Goal: Task Accomplishment & Management: Complete application form

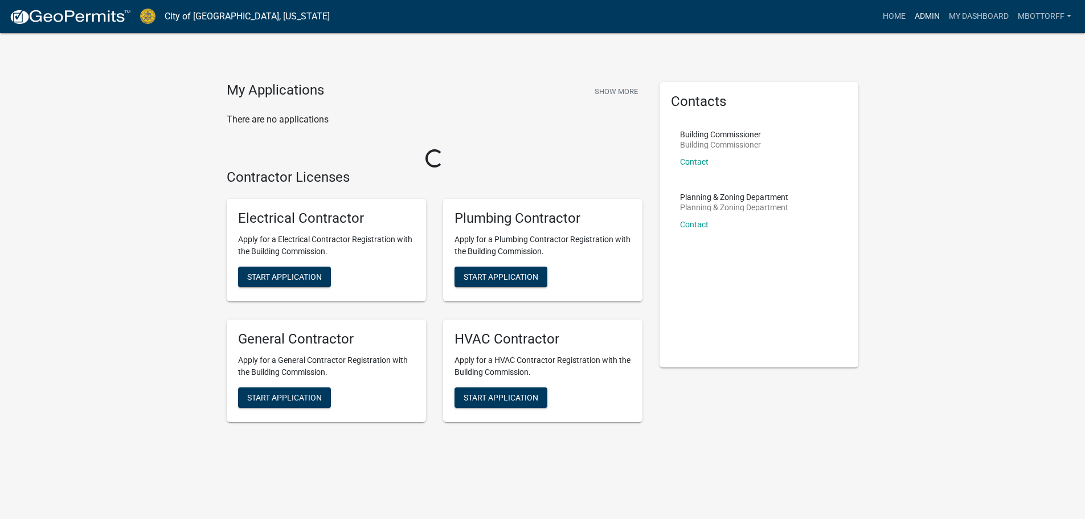
drag, startPoint x: 926, startPoint y: 16, endPoint x: 829, endPoint y: 39, distance: 100.0
click at [926, 15] on link "Admin" at bounding box center [927, 17] width 34 height 22
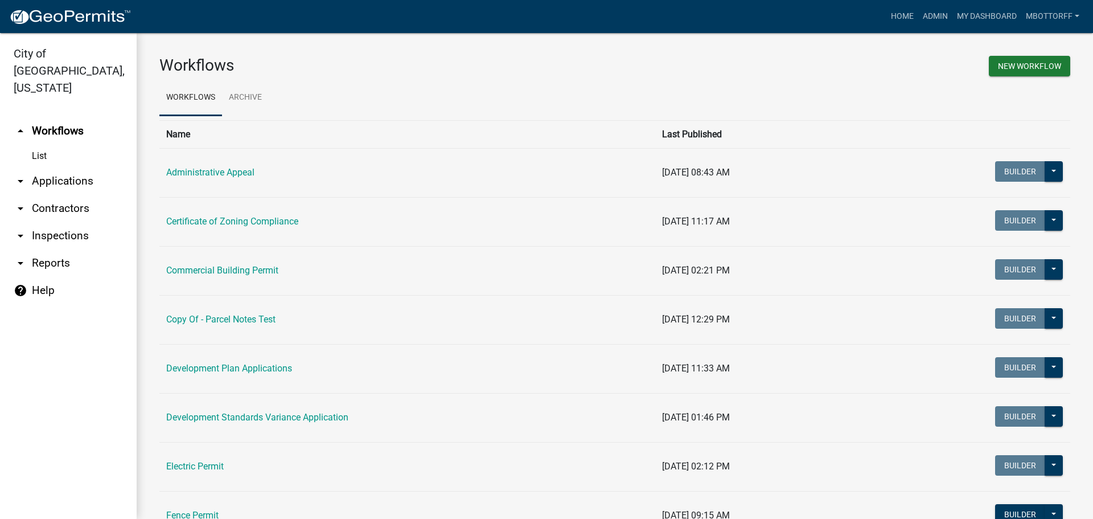
click at [56, 167] on link "arrow_drop_down Applications" at bounding box center [68, 180] width 137 height 27
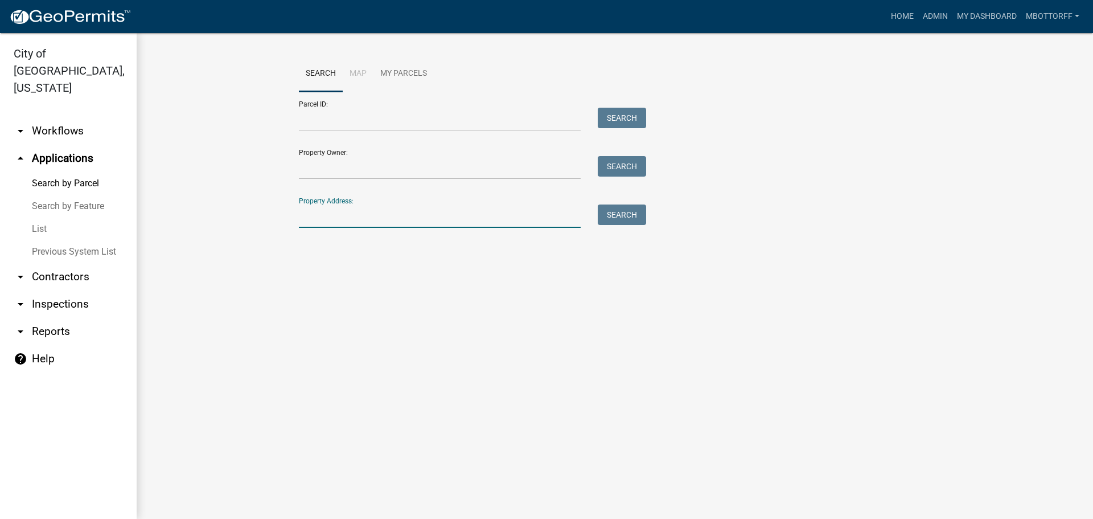
click at [365, 219] on input "Property Address:" at bounding box center [440, 215] width 282 height 23
type input "425 gra"
click at [634, 214] on button "Search" at bounding box center [622, 214] width 48 height 21
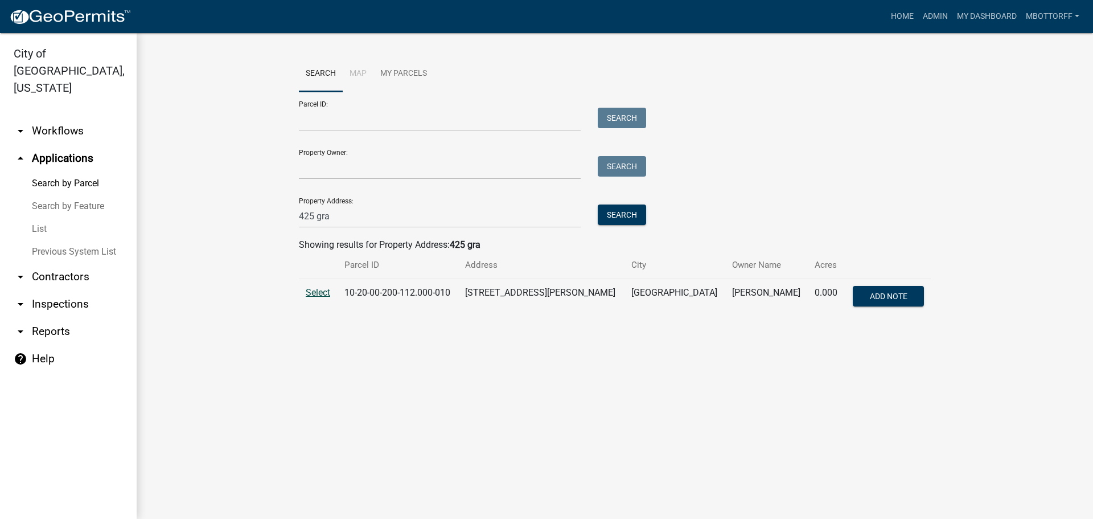
click at [315, 292] on span "Select" at bounding box center [318, 292] width 24 height 11
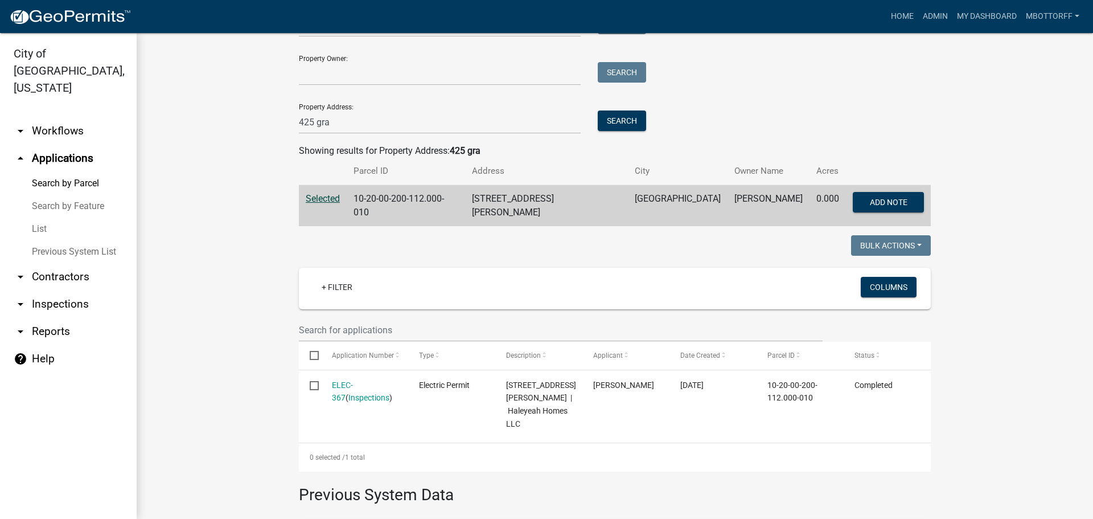
scroll to position [57, 0]
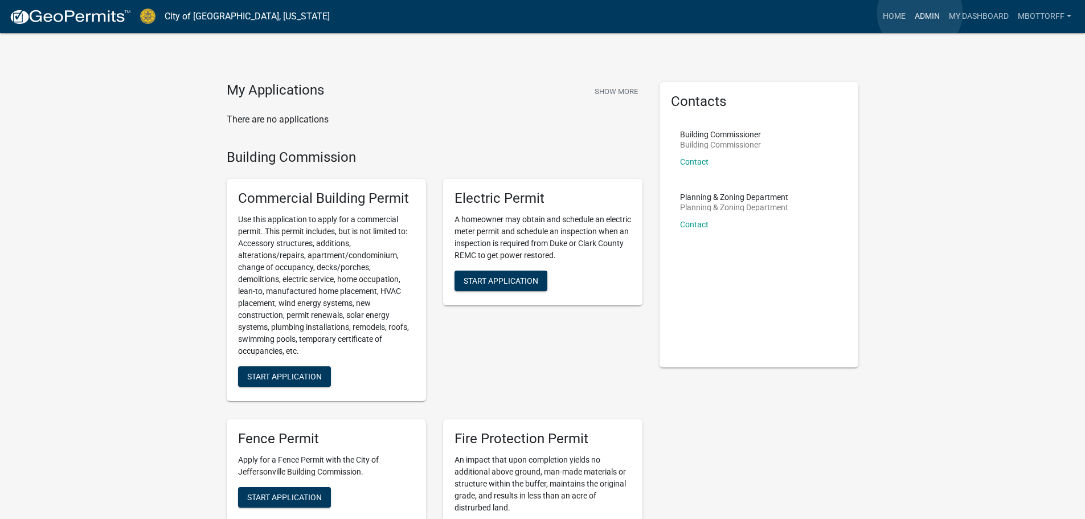
click at [920, 13] on link "Admin" at bounding box center [927, 17] width 34 height 22
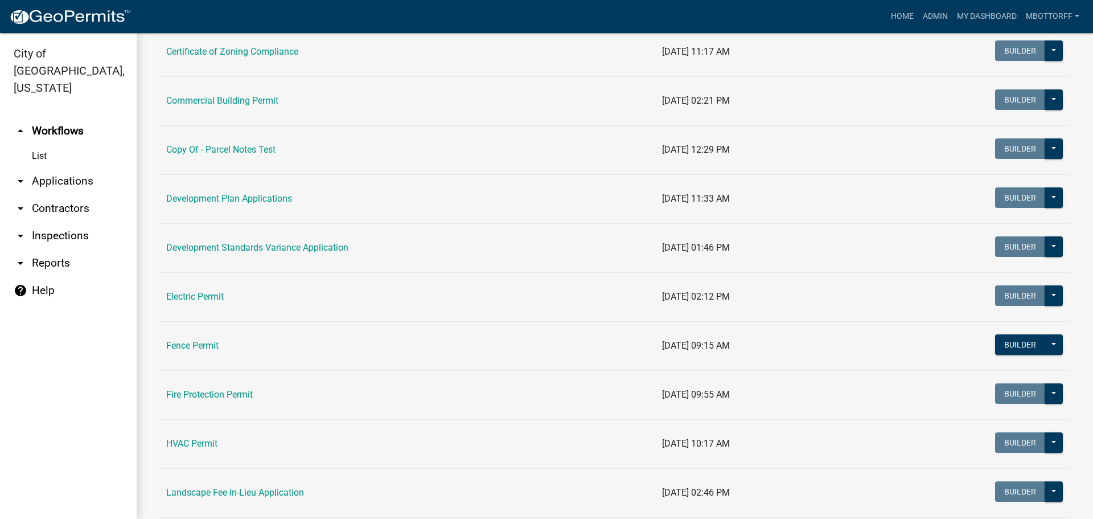
scroll to position [171, 0]
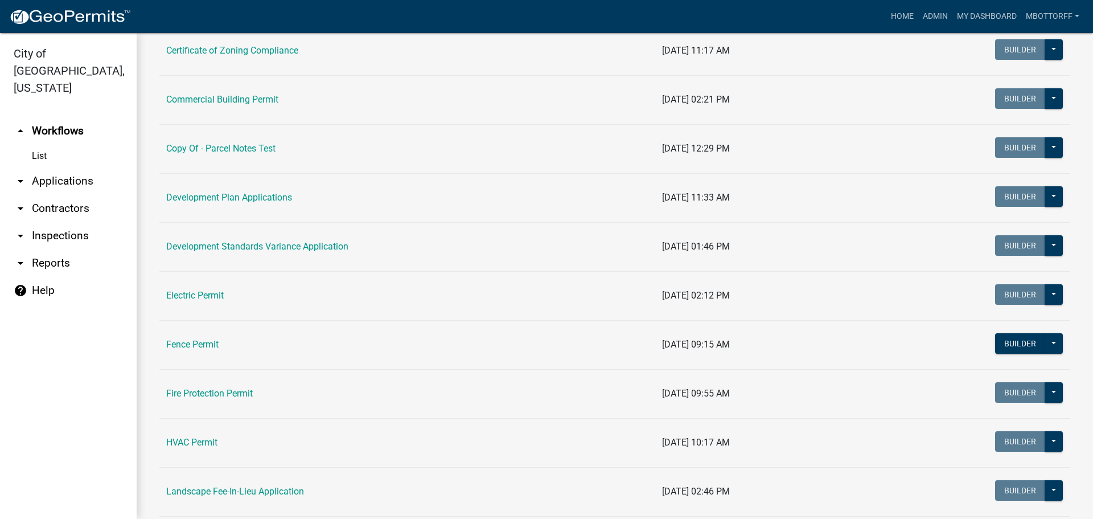
click at [174, 297] on link "Electric Permit" at bounding box center [195, 295] width 58 height 11
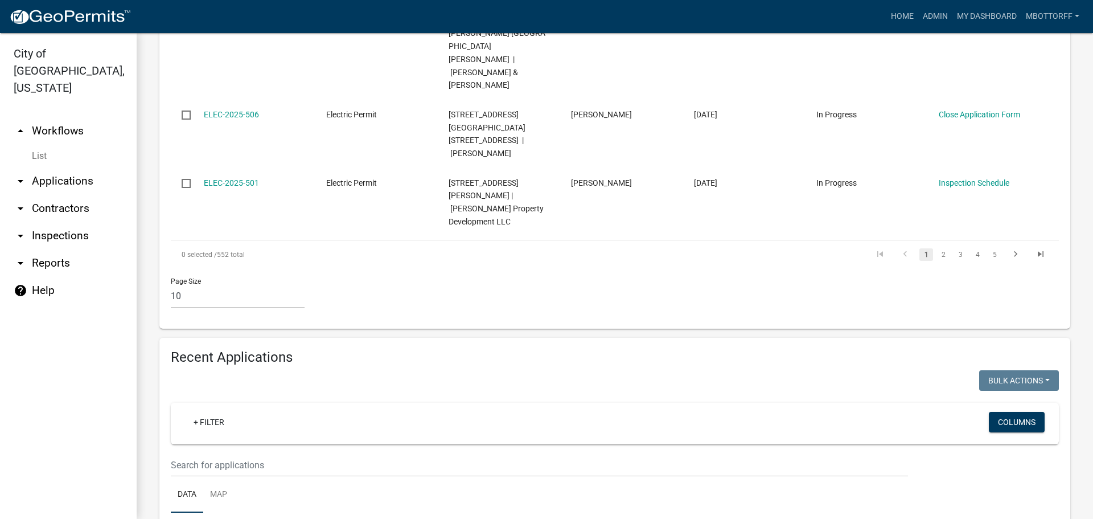
scroll to position [854, 0]
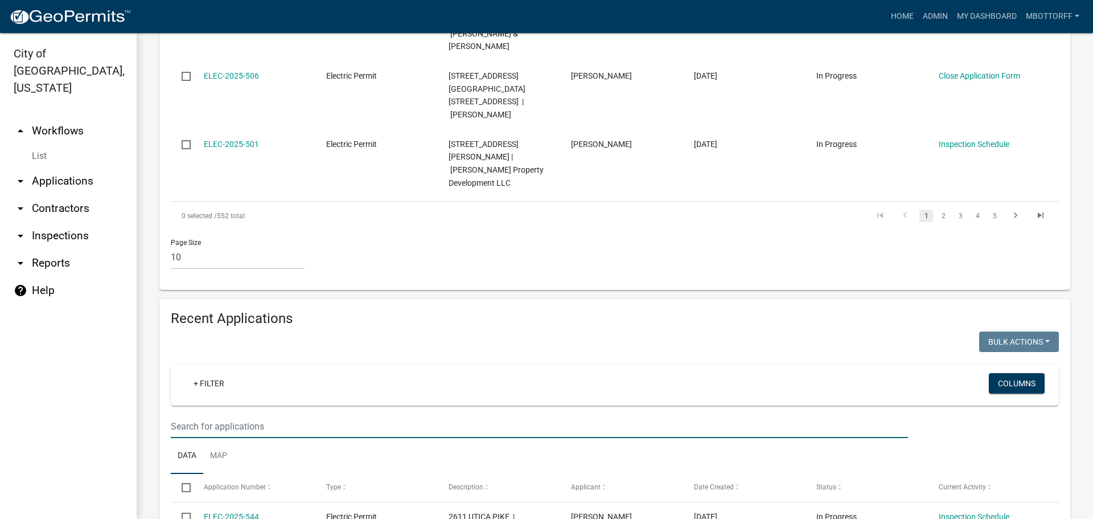
click at [207, 415] on input "text" at bounding box center [539, 426] width 737 height 23
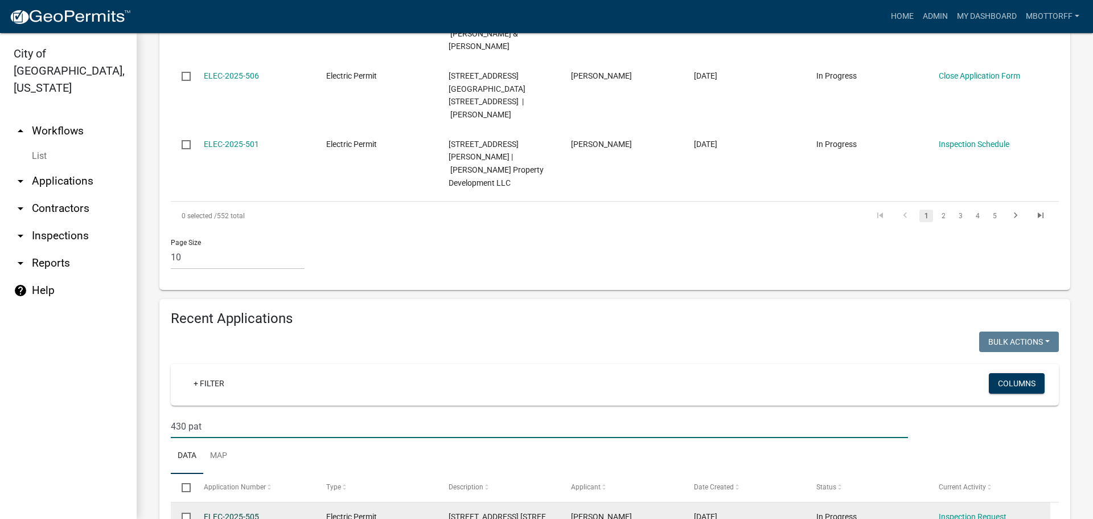
type input "430 pat"
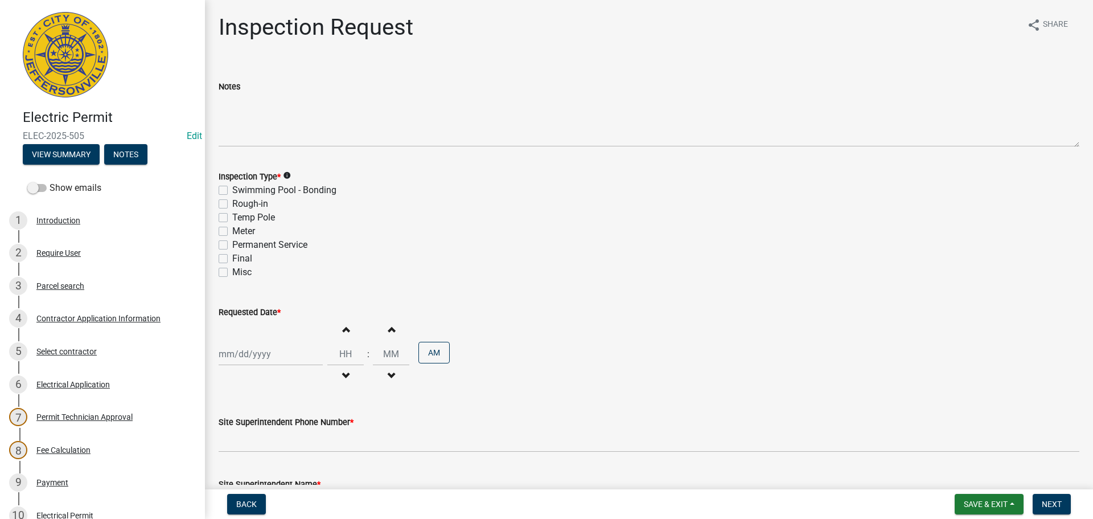
click at [232, 205] on label "Rough-in" at bounding box center [250, 204] width 36 height 14
click at [232, 204] on input "Rough-in" at bounding box center [235, 200] width 7 height 7
checkbox input "true"
checkbox input "false"
checkbox input "true"
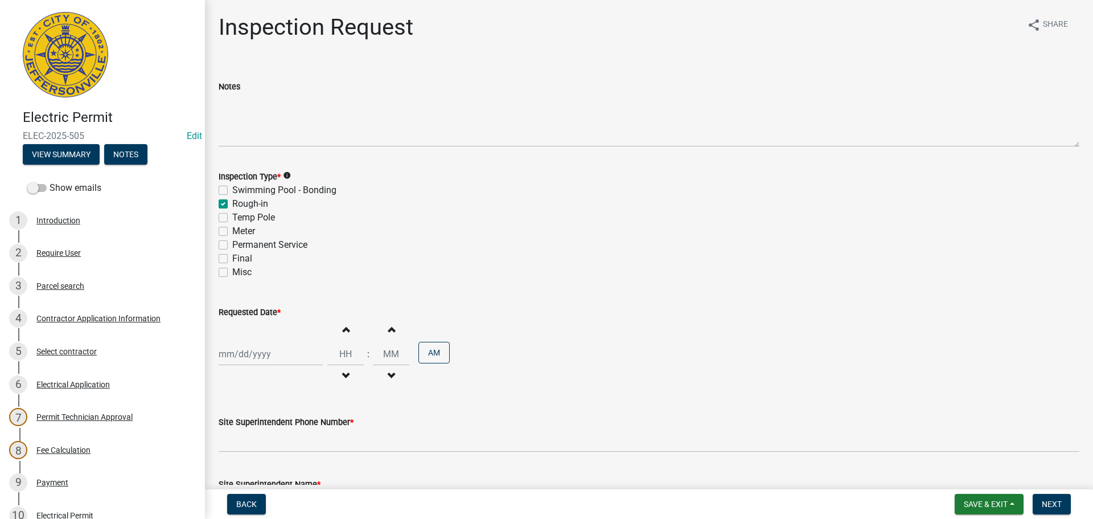
checkbox input "false"
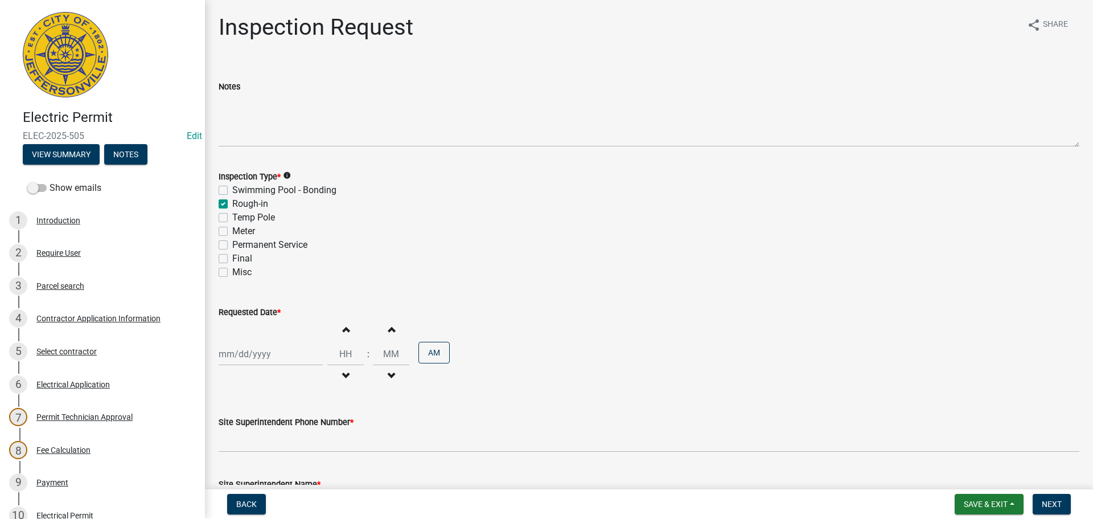
select select "10"
select select "2025"
click at [222, 352] on div "Jan Feb Mar Apr May Jun Jul Aug Sep Oct Nov Dec 1525 1526 1527 1528 1529 1530 1…" at bounding box center [271, 353] width 104 height 23
click at [247, 274] on div "14" at bounding box center [248, 275] width 18 height 18
type input "[DATE]"
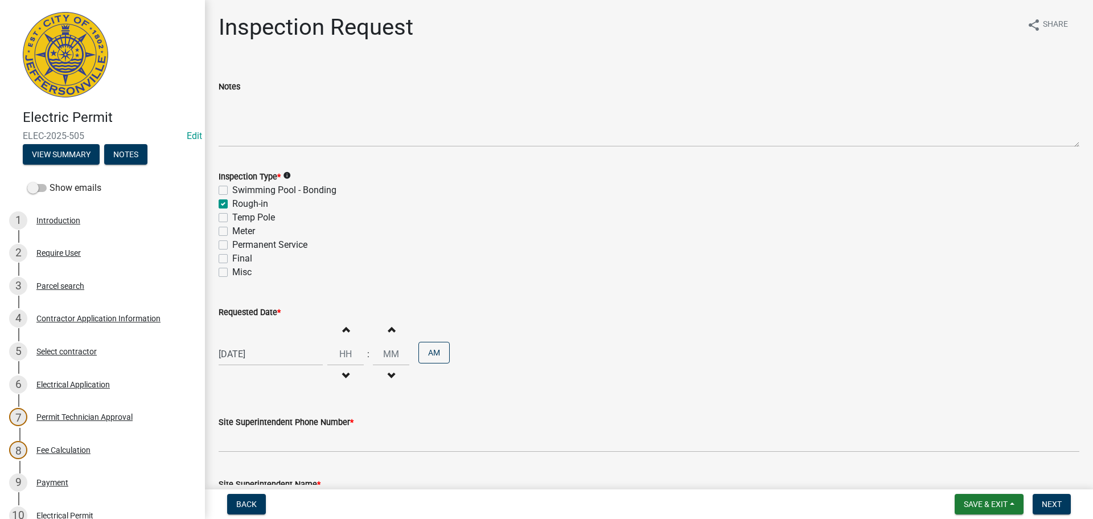
scroll to position [145, 0]
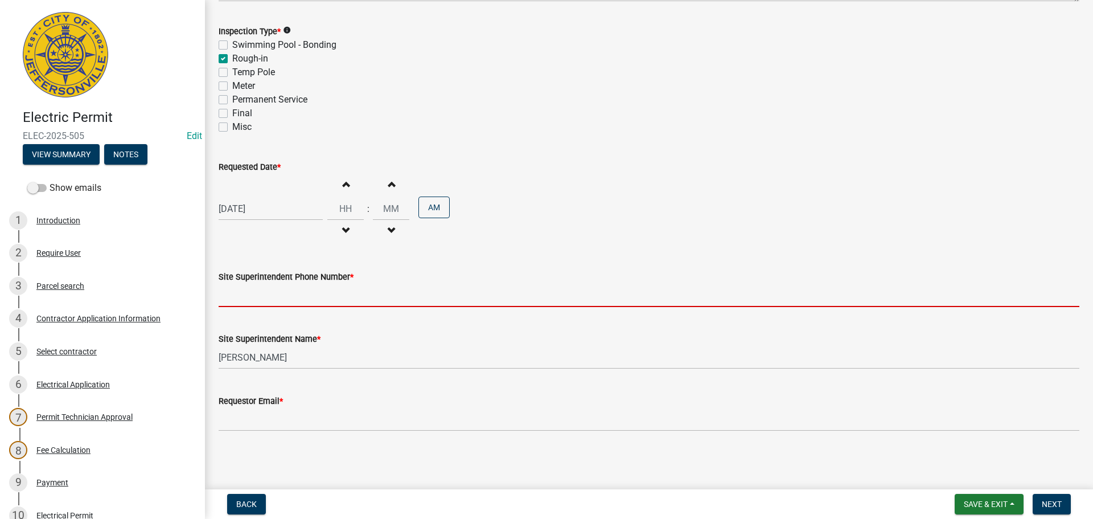
click at [239, 301] on input "Site Superintendent Phone Number *" at bounding box center [649, 295] width 861 height 23
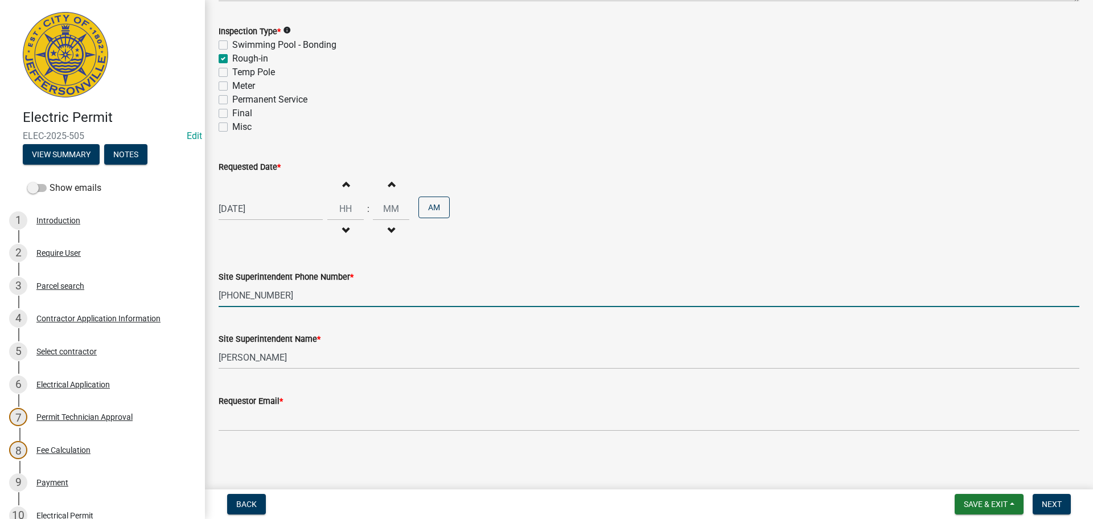
type input "502-240-8635"
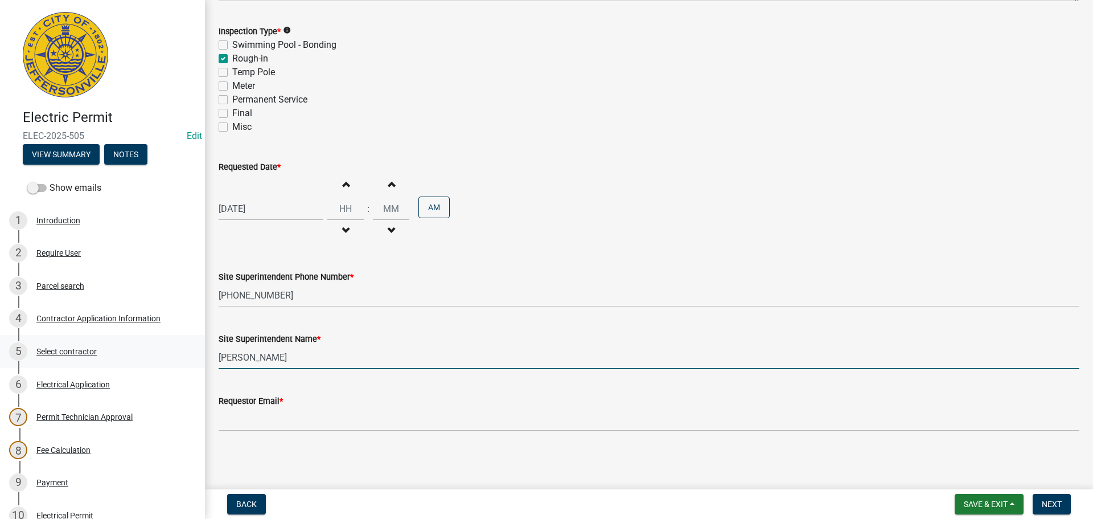
drag, startPoint x: 269, startPoint y: 358, endPoint x: 0, endPoint y: 360, distance: 269.4
click at [59, 358] on div "Electric Permit ELEC-2025-505 Edit View Summary Notes Show emails 1 Introductio…" at bounding box center [546, 259] width 1093 height 519
type input "a"
type input "AARON"
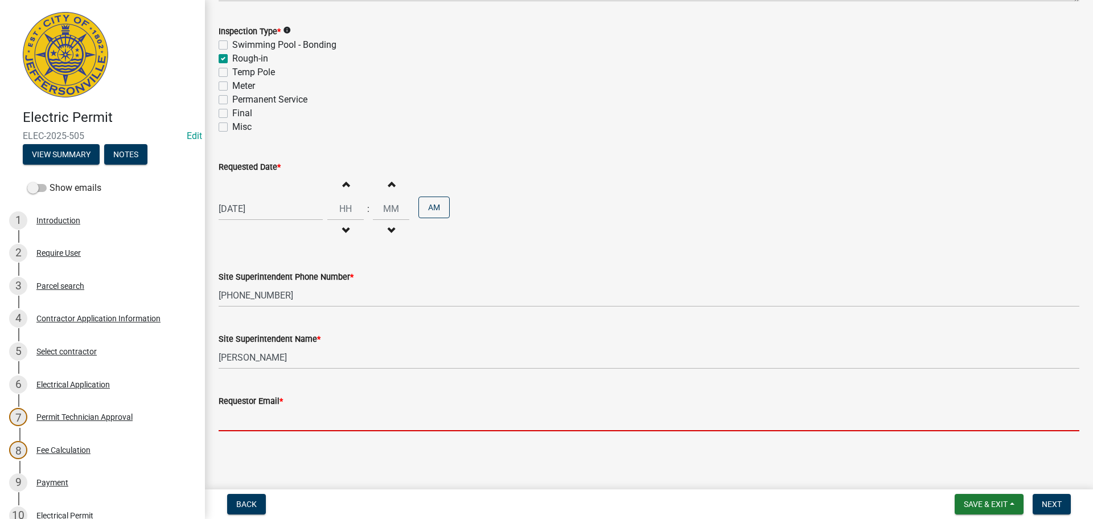
click at [240, 421] on input "Requestor Email *" at bounding box center [649, 419] width 861 height 23
type input "mbottorff@cityofjeff.net"
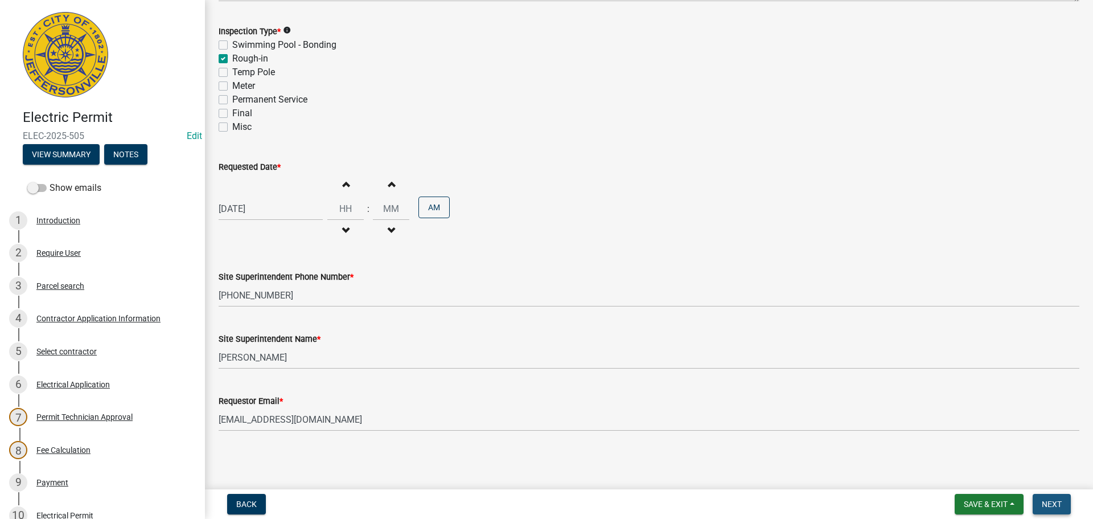
click at [1056, 506] on span "Next" at bounding box center [1052, 503] width 20 height 9
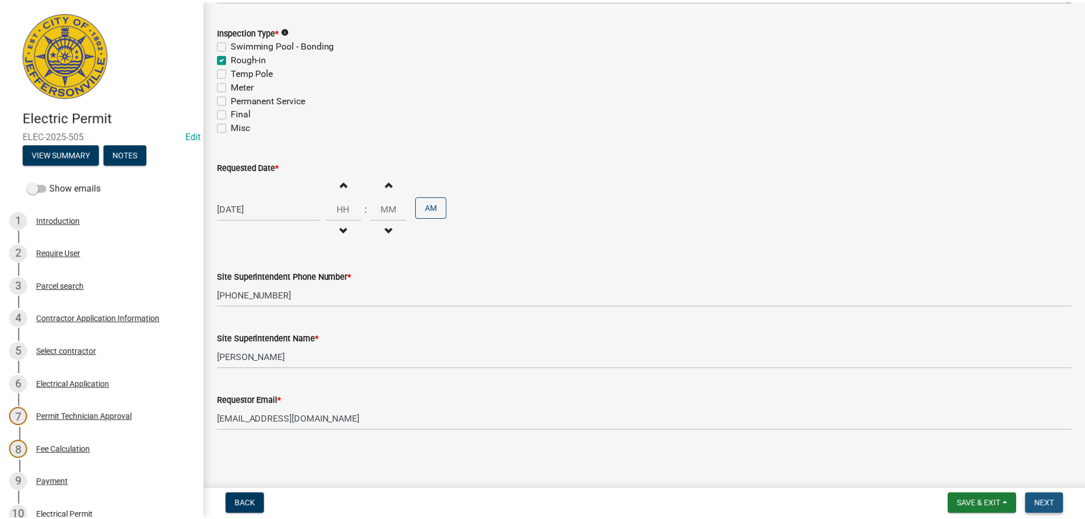
scroll to position [0, 0]
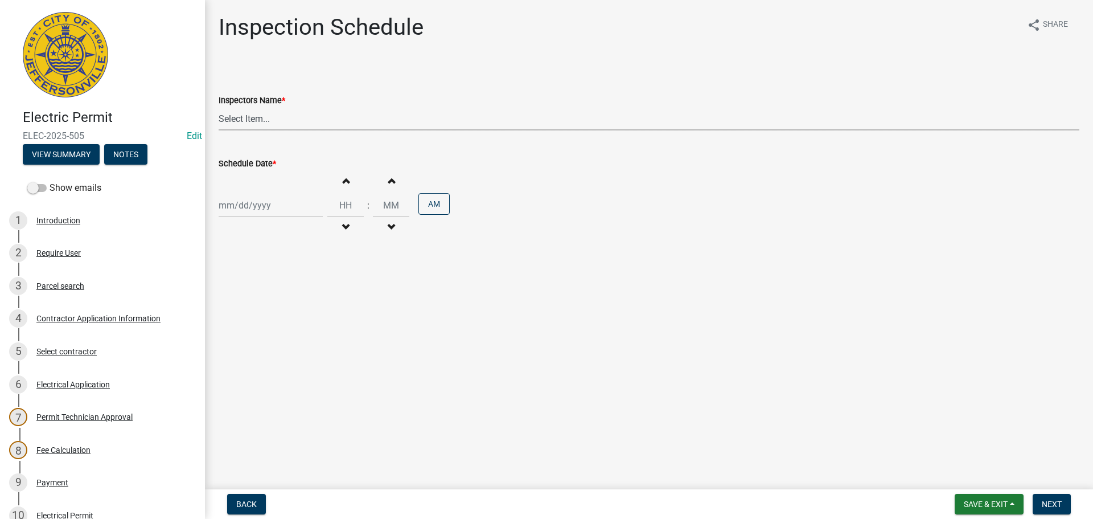
click at [231, 117] on select "Select Item... jramsey (Jeremy Ramsey) MaryFrey (Mary Frey) mkruer (Mike Kruer)…" at bounding box center [649, 118] width 861 height 23
select select "36a8b8f0-2ef8-43e9-ae06-718f51af8d36"
click at [219, 107] on select "Select Item... jramsey (Jeremy Ramsey) MaryFrey (Mary Frey) mkruer (Mike Kruer)…" at bounding box center [649, 118] width 861 height 23
select select "10"
select select "2025"
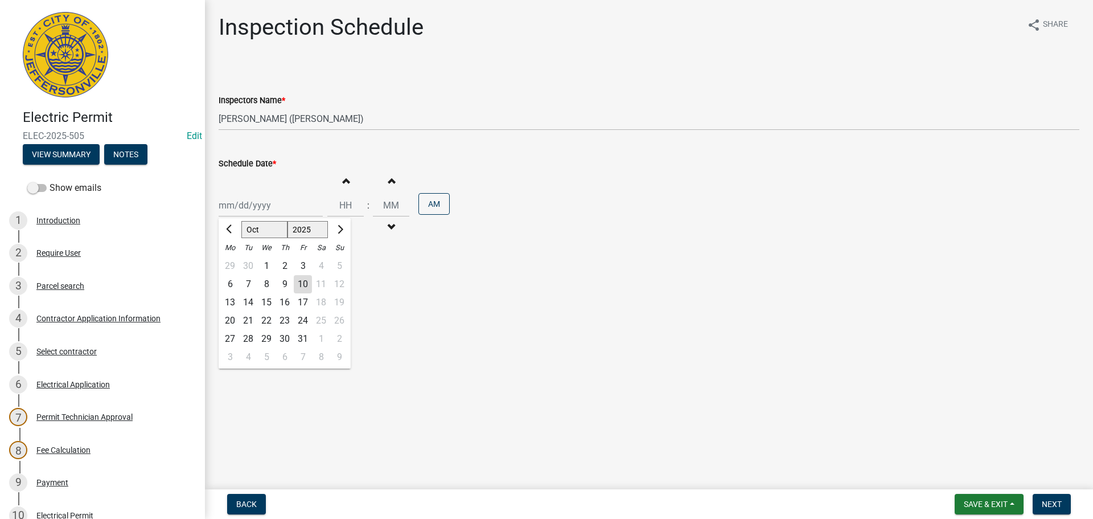
drag, startPoint x: 243, startPoint y: 209, endPoint x: 243, endPoint y: 228, distance: 18.8
click at [243, 209] on div "Jan Feb Mar Apr May Jun Jul Aug Sep Oct Nov Dec 1525 1526 1527 1528 1529 1530 1…" at bounding box center [271, 205] width 104 height 23
click at [249, 303] on div "14" at bounding box center [248, 302] width 18 height 18
type input "[DATE]"
click at [346, 199] on input "Hours" at bounding box center [345, 205] width 36 height 23
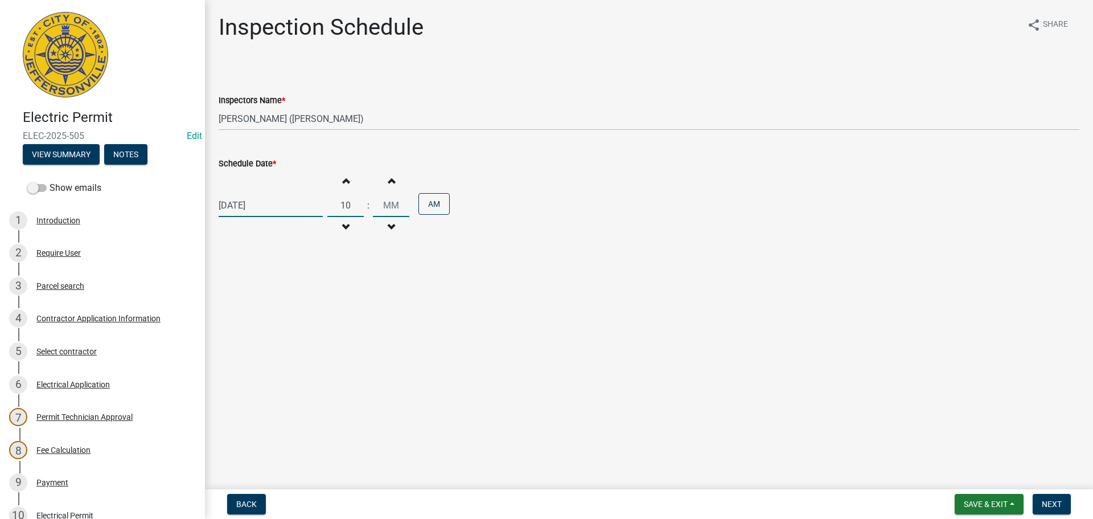
type input "10"
type input "00"
click at [1054, 511] on button "Next" at bounding box center [1052, 504] width 38 height 21
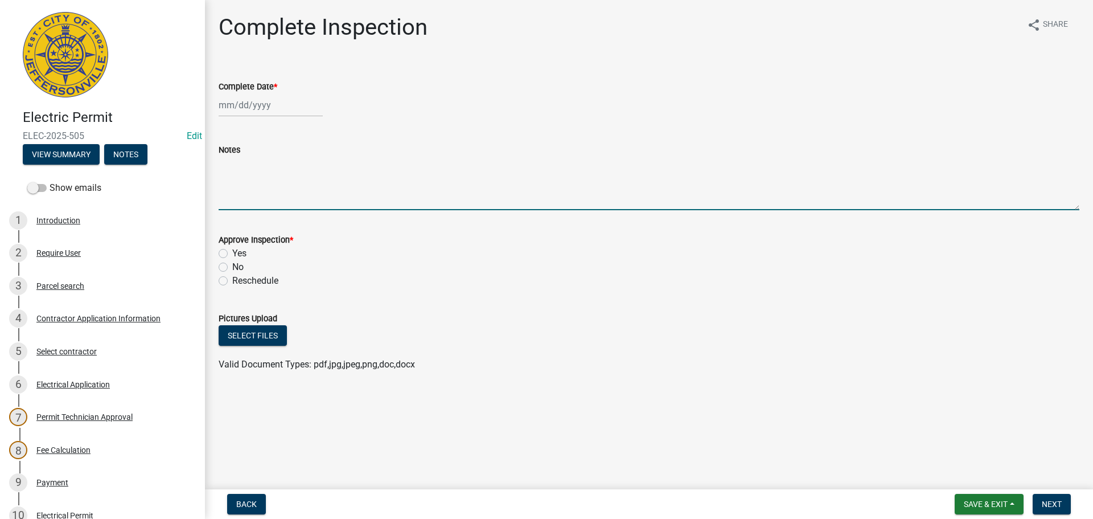
click at [256, 171] on textarea "Notes" at bounding box center [649, 184] width 861 height 54
type textarea "ROUGH WALL INSPECTION"
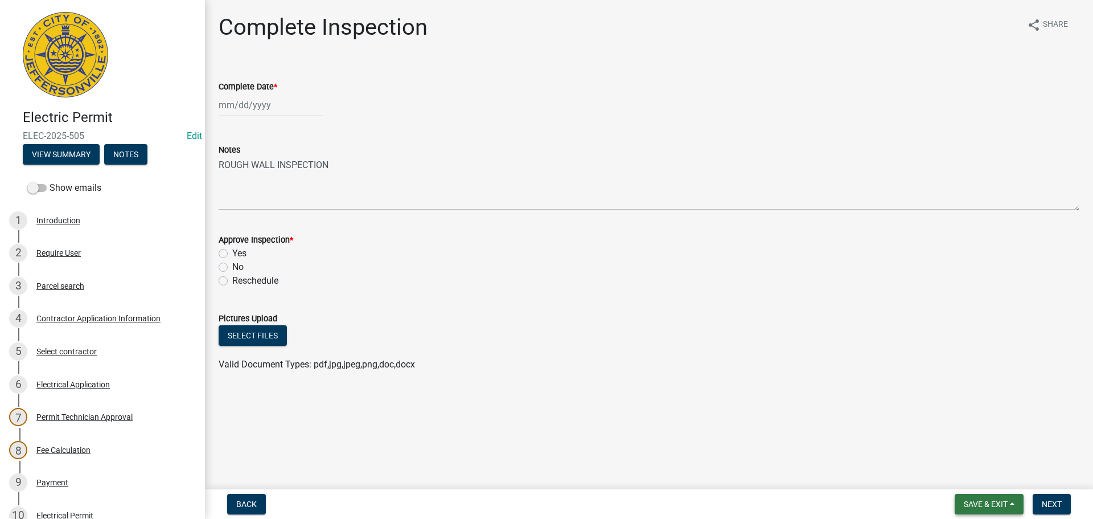
click at [971, 502] on span "Save & Exit" at bounding box center [986, 503] width 44 height 9
drag, startPoint x: 969, startPoint y: 482, endPoint x: 949, endPoint y: 464, distance: 27.0
click at [969, 481] on button "Save & Exit" at bounding box center [978, 474] width 91 height 27
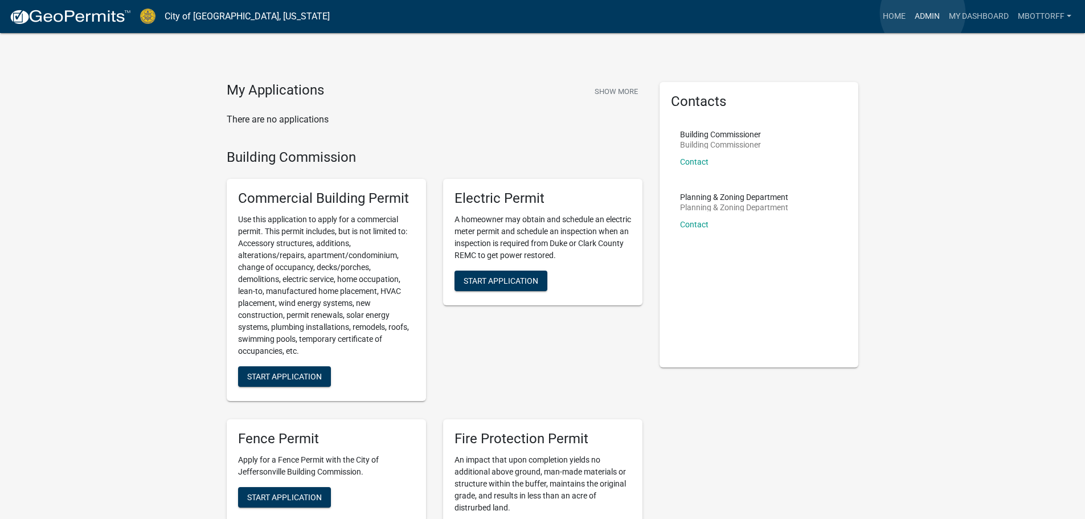
click at [923, 13] on link "Admin" at bounding box center [927, 17] width 34 height 22
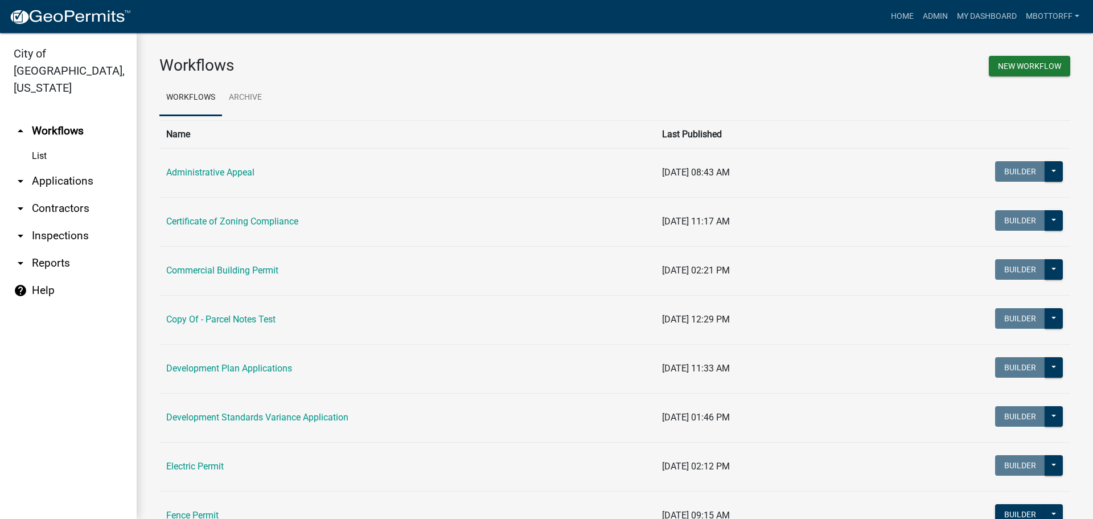
click at [51, 222] on link "arrow_drop_down Inspections" at bounding box center [68, 235] width 137 height 27
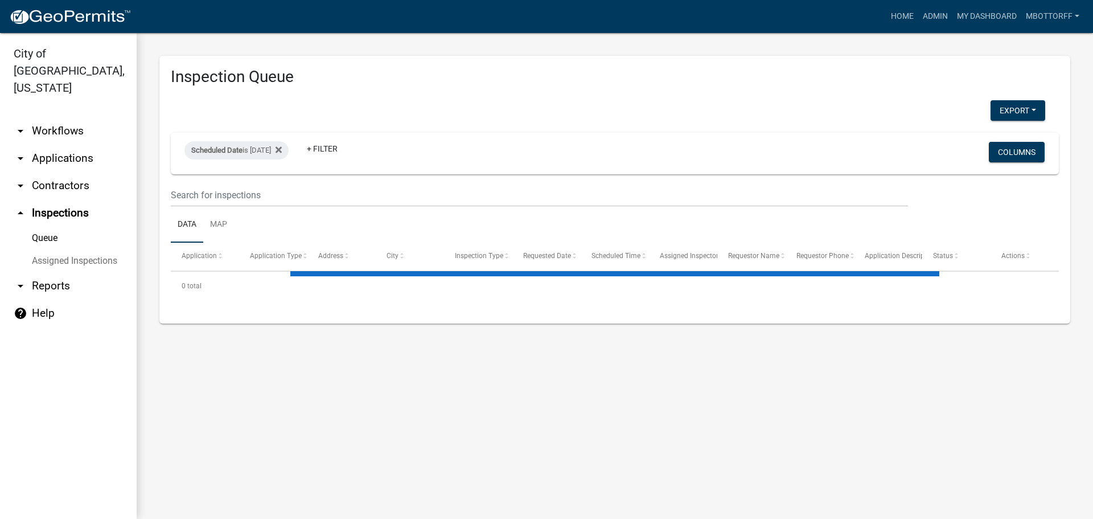
click at [48, 249] on link "Assigned Inspections" at bounding box center [68, 260] width 137 height 23
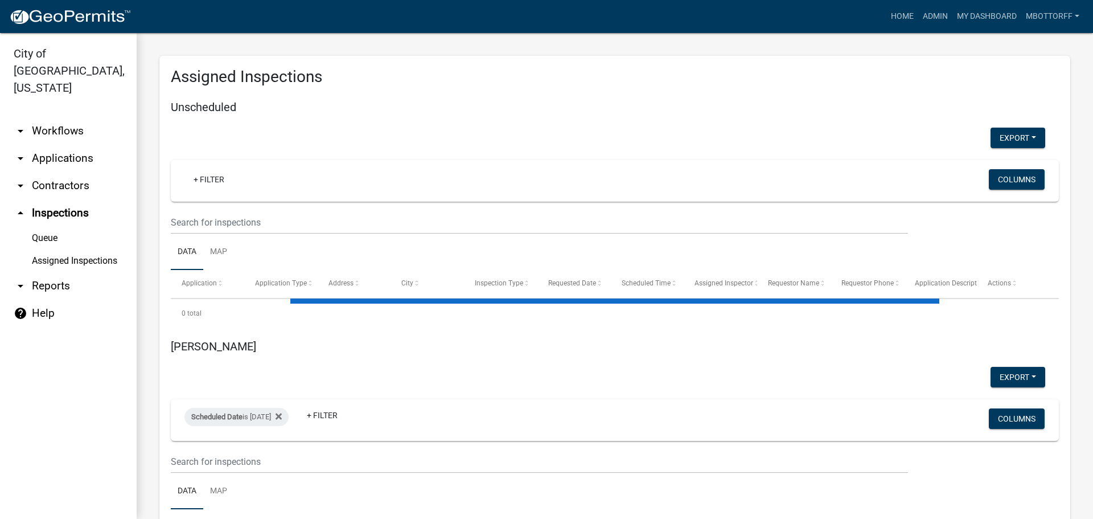
click at [93, 249] on link "Assigned Inspections" at bounding box center [68, 260] width 137 height 23
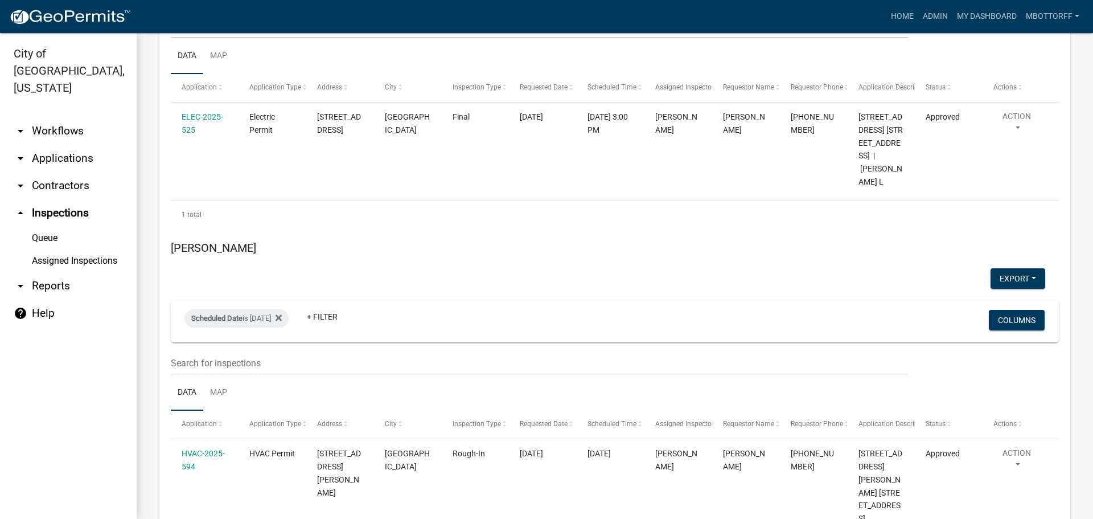
scroll to position [2620, 0]
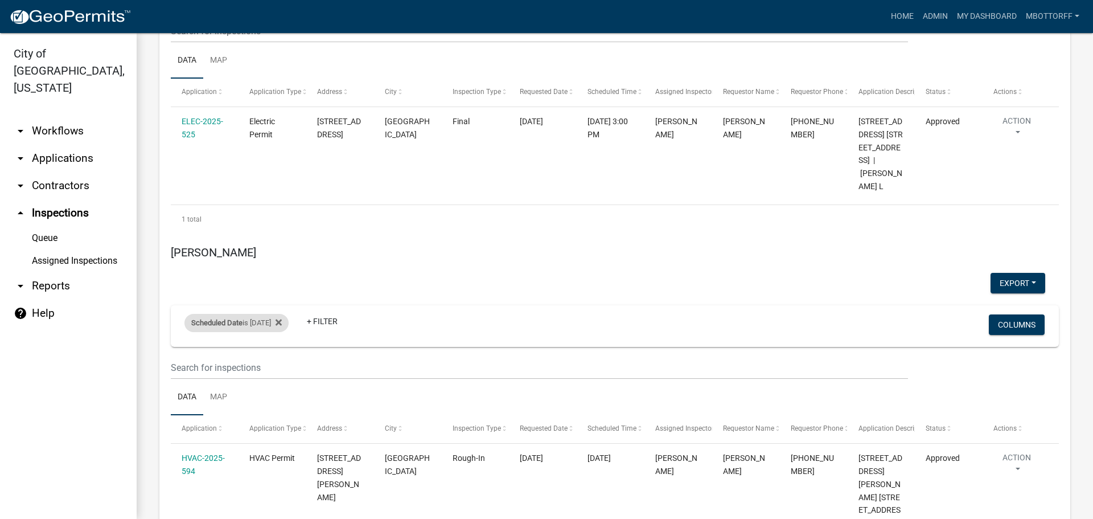
drag, startPoint x: 273, startPoint y: 231, endPoint x: 271, endPoint y: 237, distance: 7.2
click at [274, 314] on div "Scheduled Date is [DATE]" at bounding box center [237, 323] width 104 height 18
click at [281, 275] on input "[DATE]" at bounding box center [247, 274] width 80 height 23
type input "[DATE]"
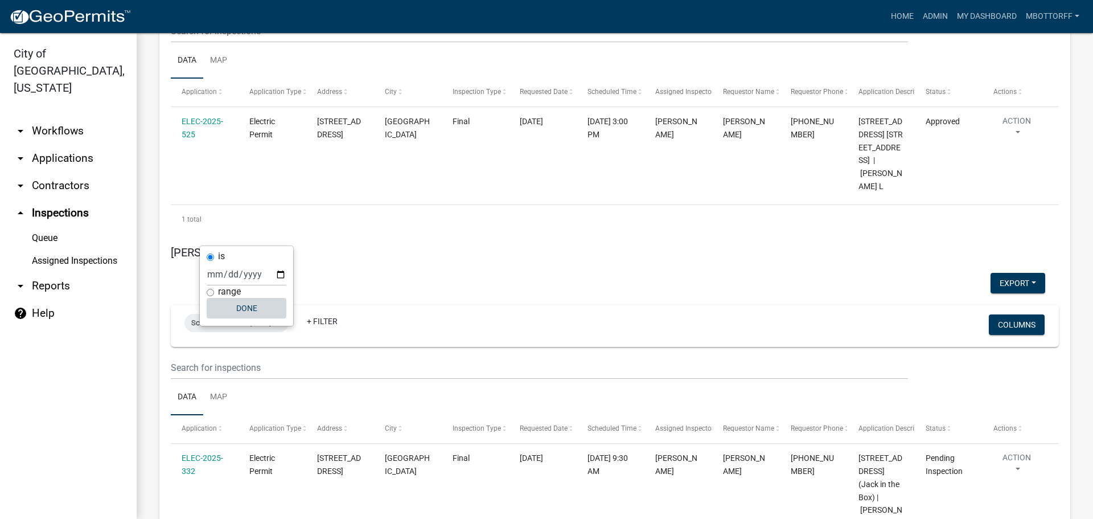
click at [243, 305] on button "Done" at bounding box center [247, 308] width 80 height 21
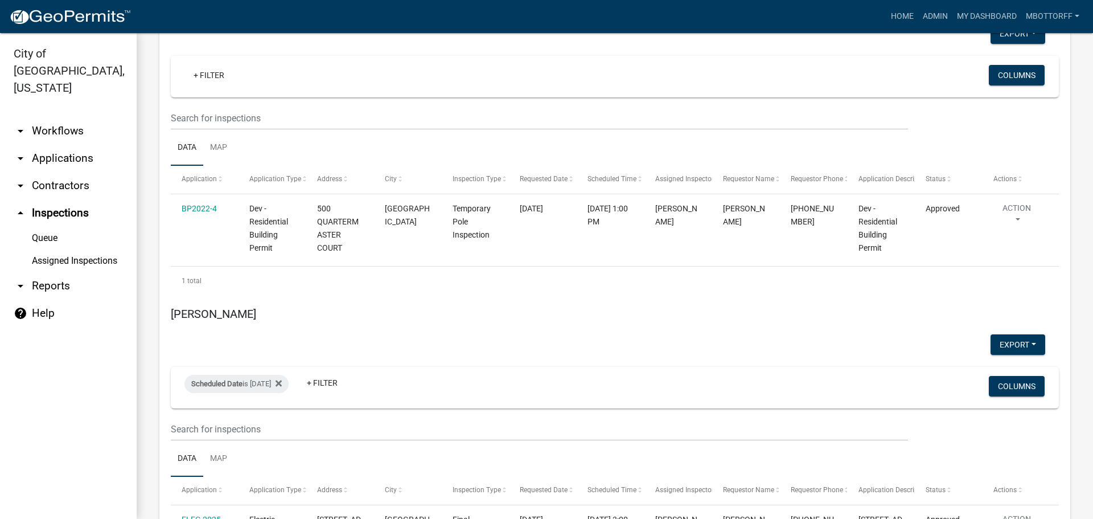
scroll to position [2050, 0]
